Goal: Transaction & Acquisition: Book appointment/travel/reservation

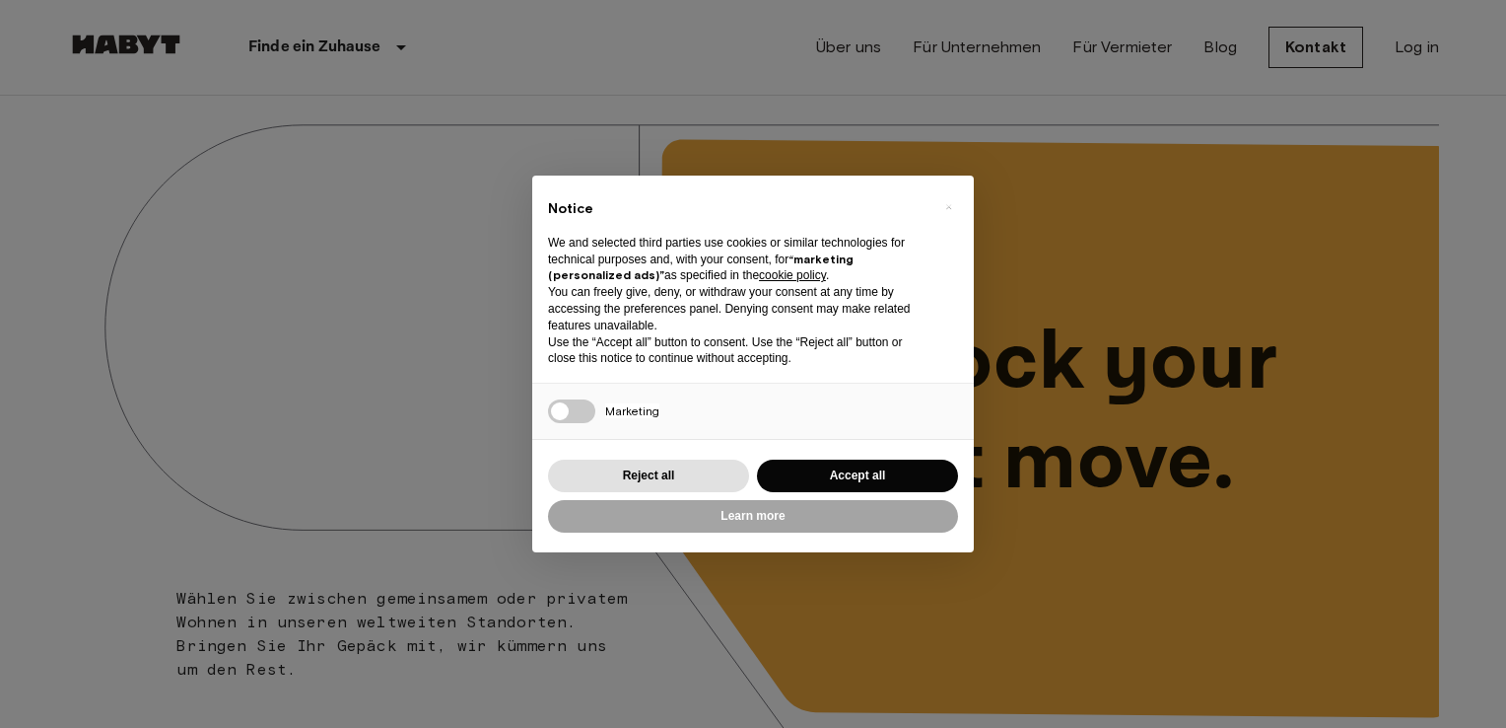
click at [416, 434] on div "× Notice We and selected third parties use cookies or similar technologies for …" at bounding box center [753, 364] width 1506 height 728
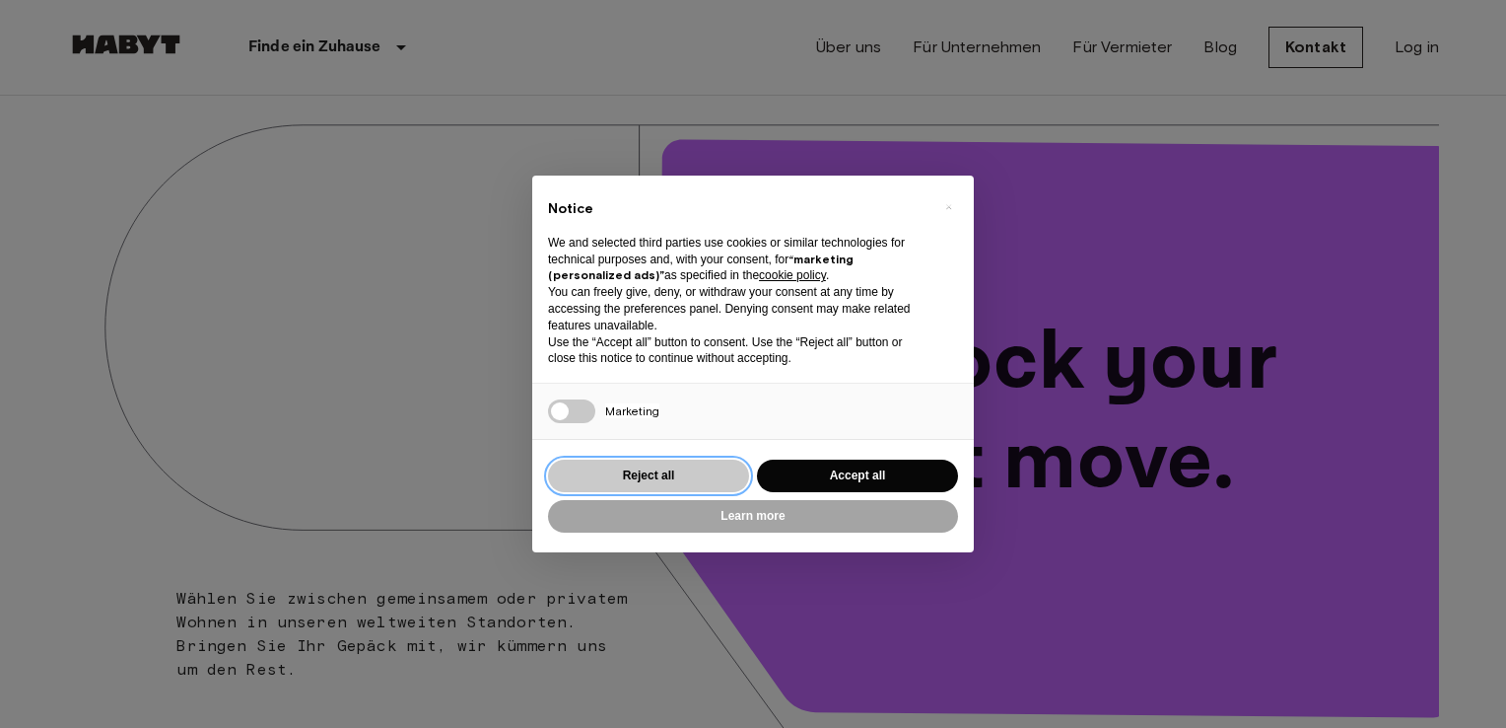
click at [593, 482] on button "Reject all" at bounding box center [648, 475] width 201 height 33
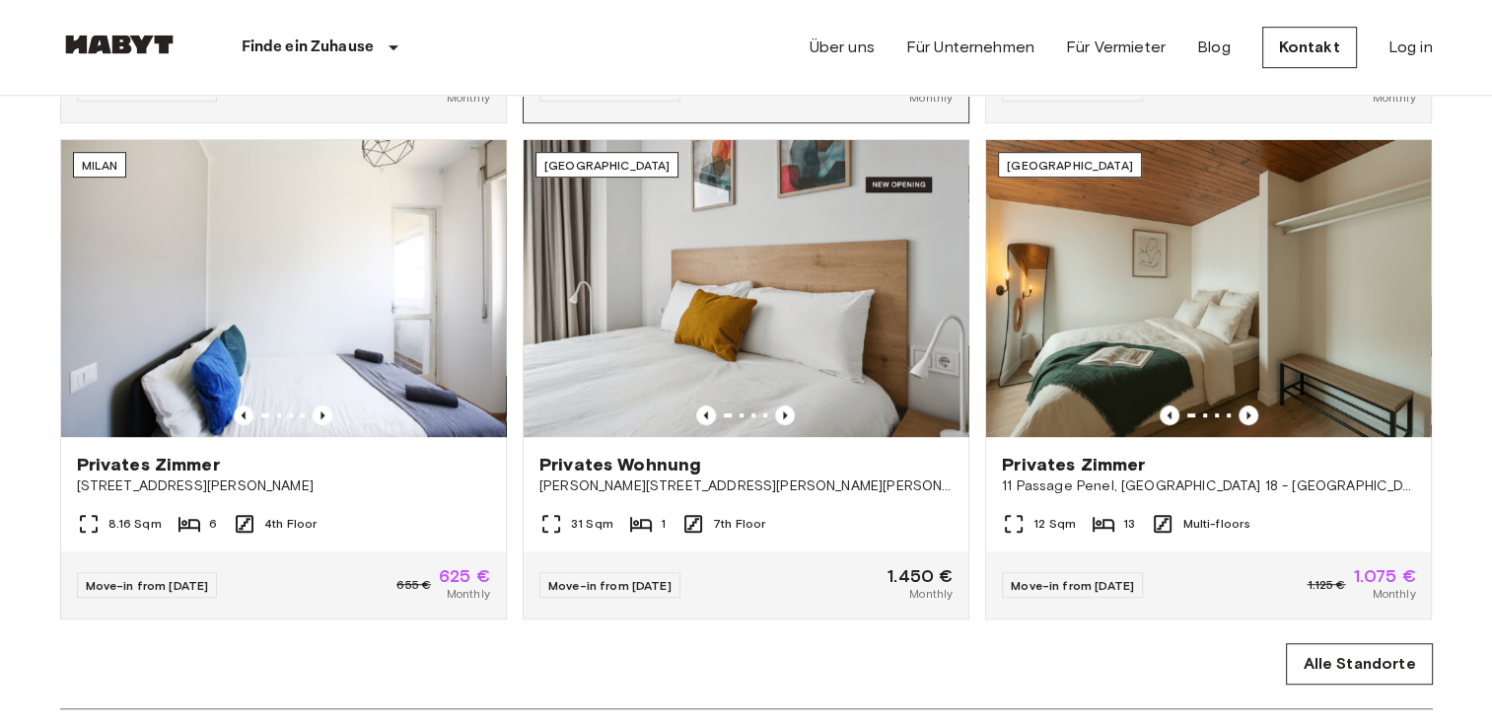
scroll to position [1183, 0]
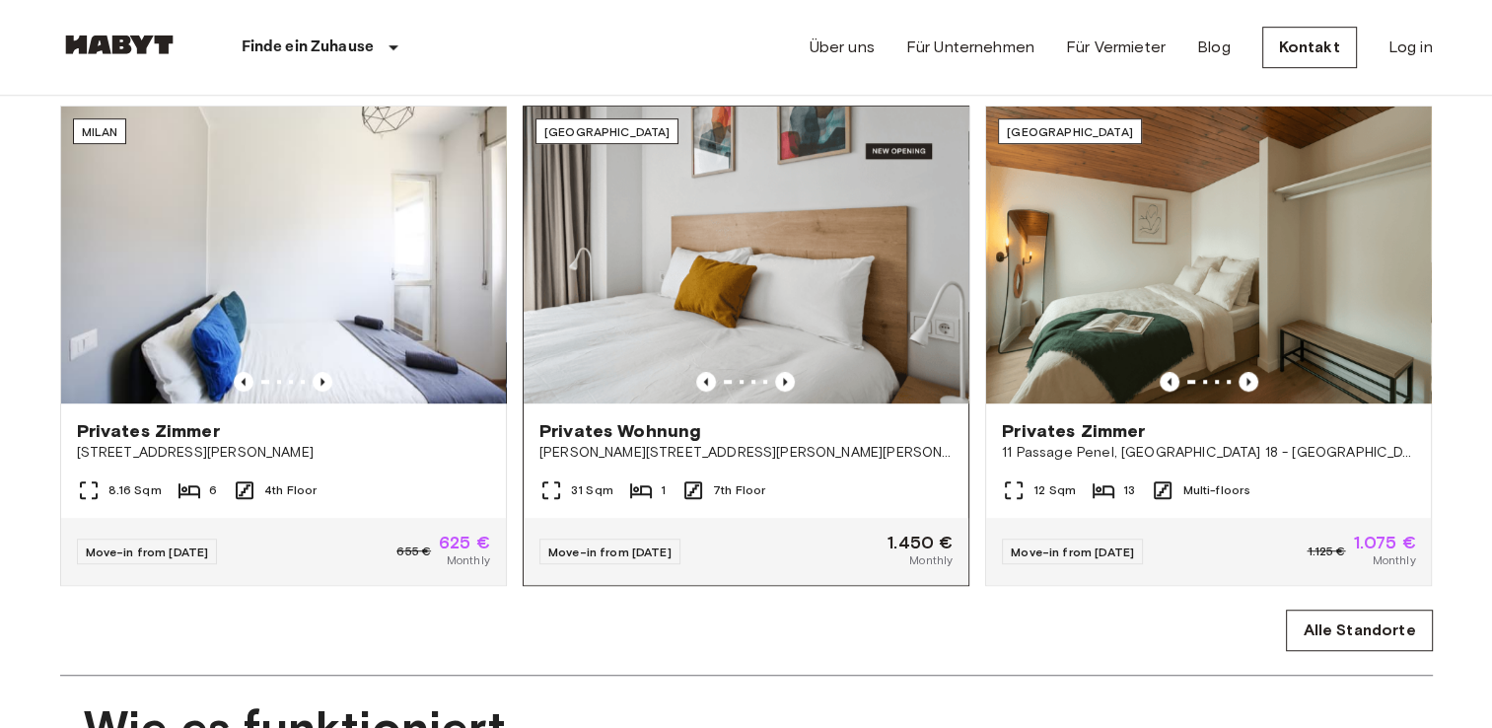
click at [589, 462] on span "[PERSON_NAME][STREET_ADDRESS][PERSON_NAME][PERSON_NAME]" at bounding box center [745, 453] width 413 height 20
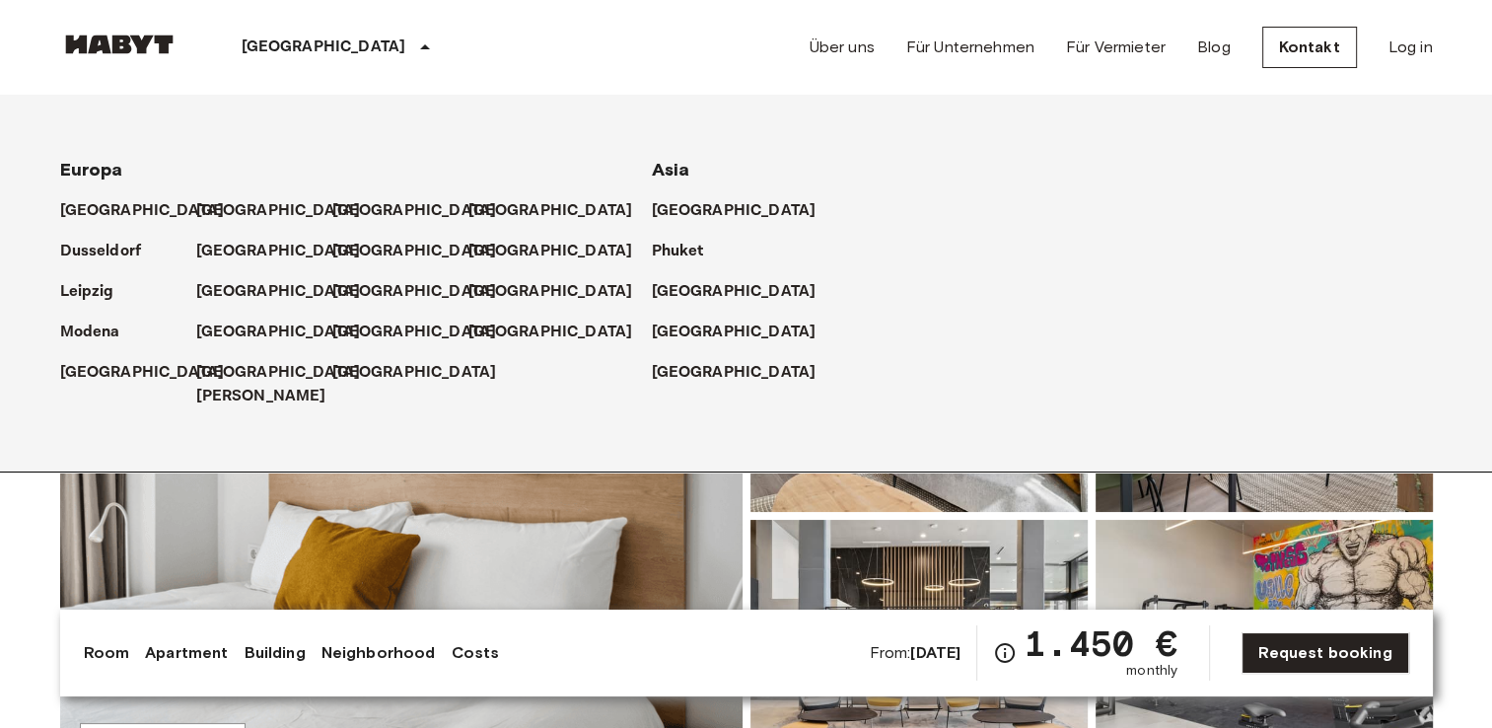
click at [420, 49] on icon at bounding box center [425, 46] width 10 height 5
click at [205, 331] on p "[GEOGRAPHIC_DATA]" at bounding box center [282, 332] width 165 height 24
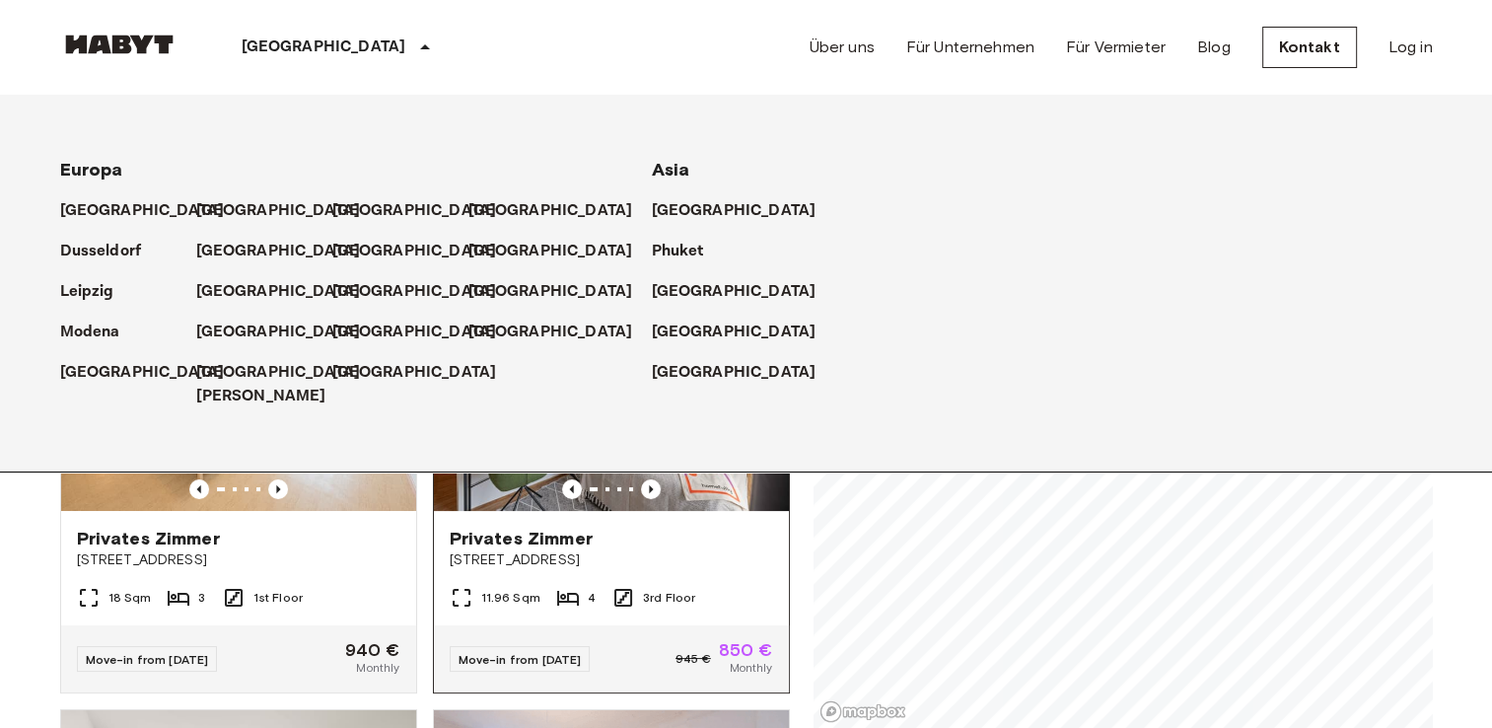
click at [738, 534] on div "Privates Zimmer Tübinger Straße 3" at bounding box center [611, 548] width 355 height 75
click at [108, 252] on p "Dusseldorf" at bounding box center [105, 252] width 82 height 24
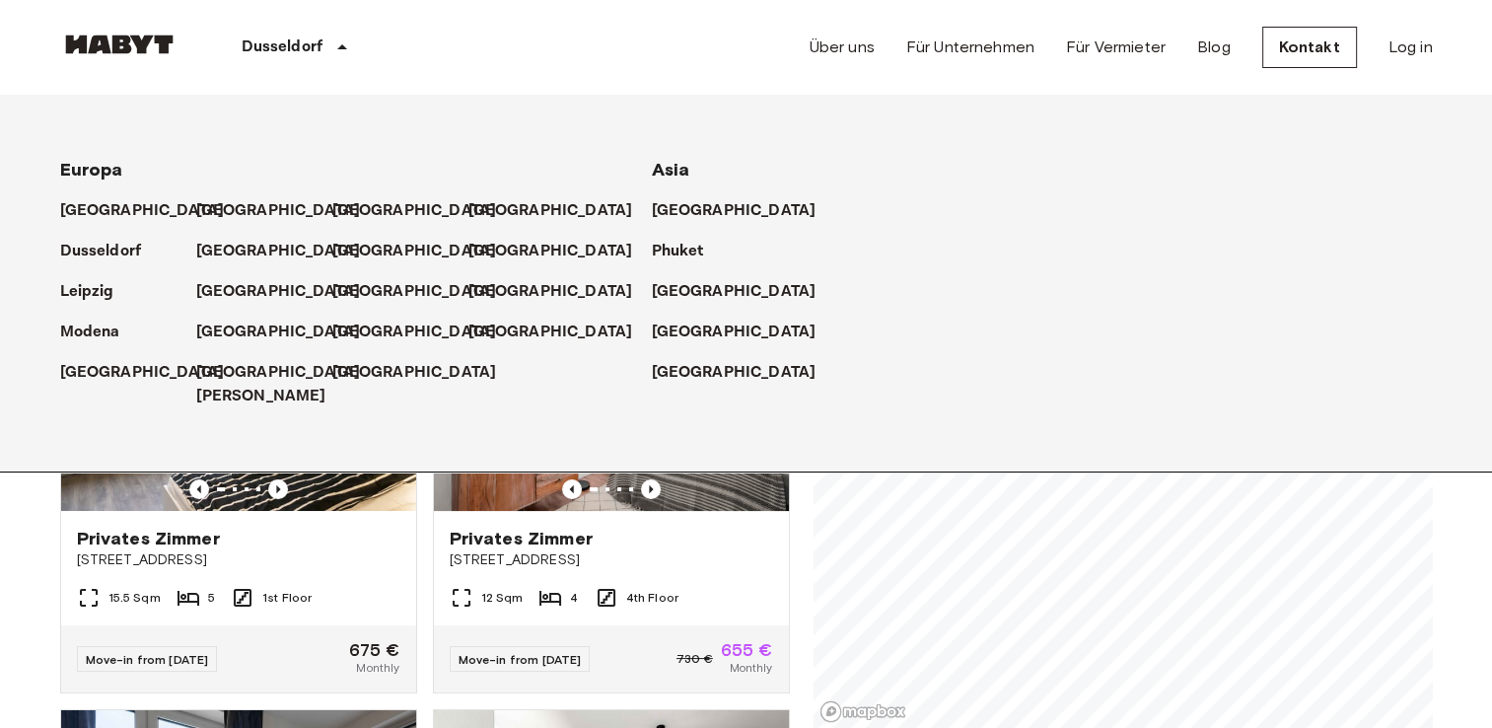
scroll to position [428, 0]
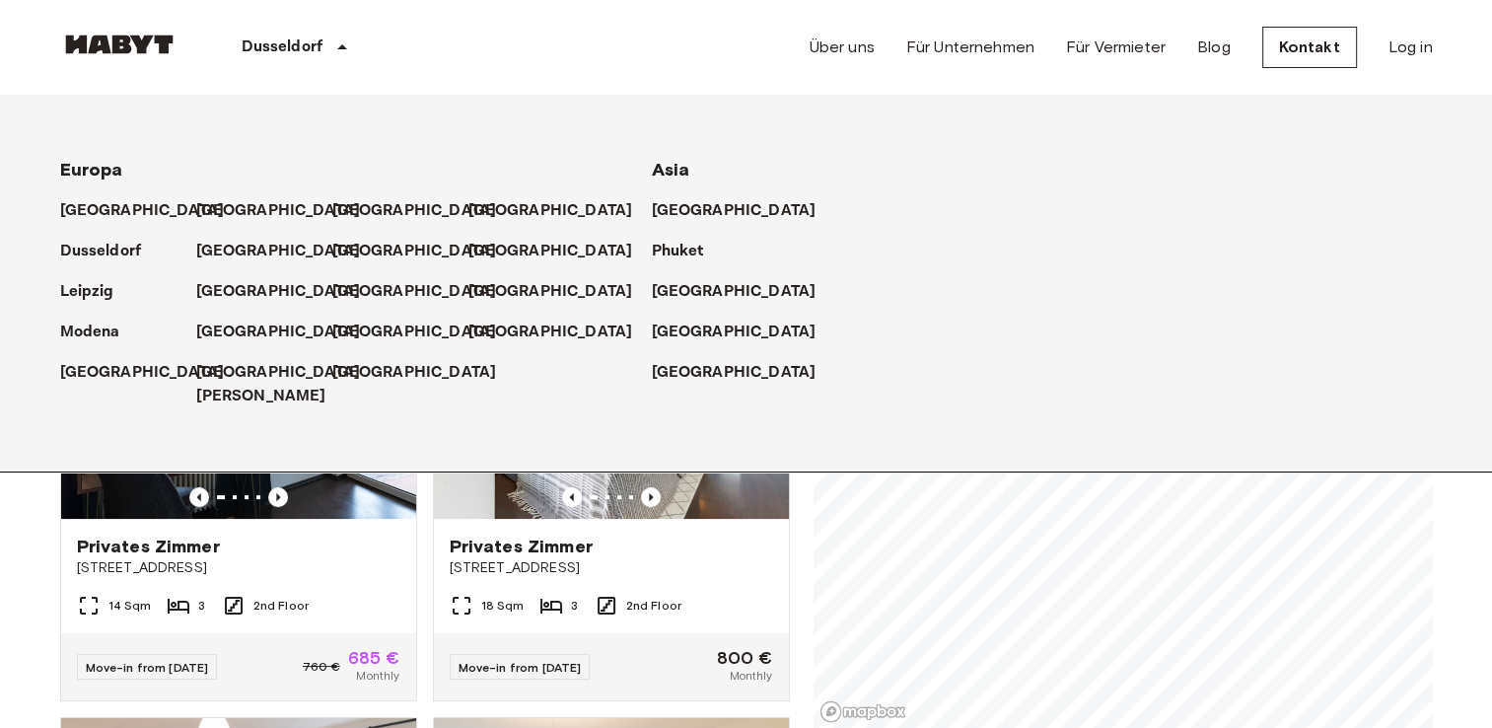
click at [574, 26] on div "Dusseldorf Europa Amsterdam Berlin Brüssel Köln Dusseldorf Frankfurt Graz Hambu…" at bounding box center [746, 47] width 1372 height 95
click at [324, 534] on div "Privates Zimmer" at bounding box center [238, 546] width 323 height 24
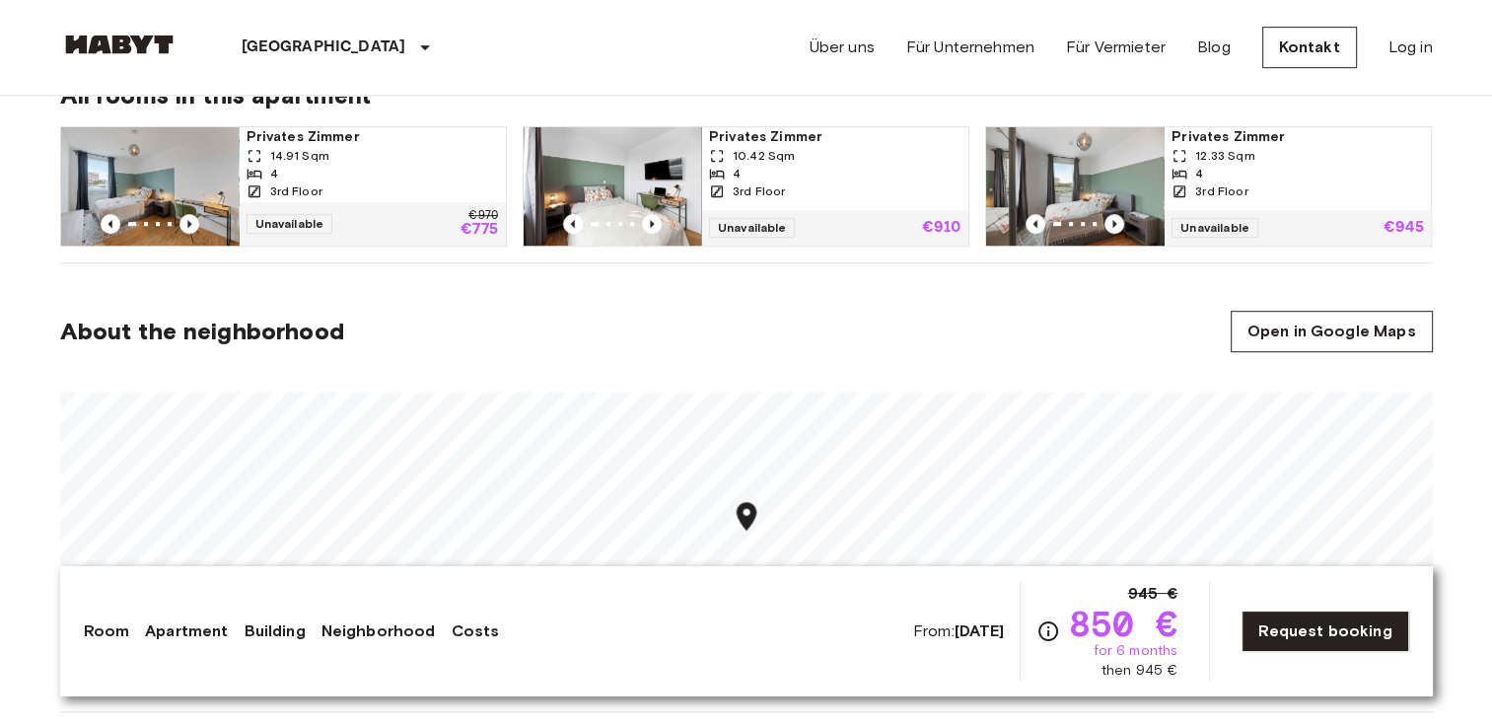
scroll to position [1084, 0]
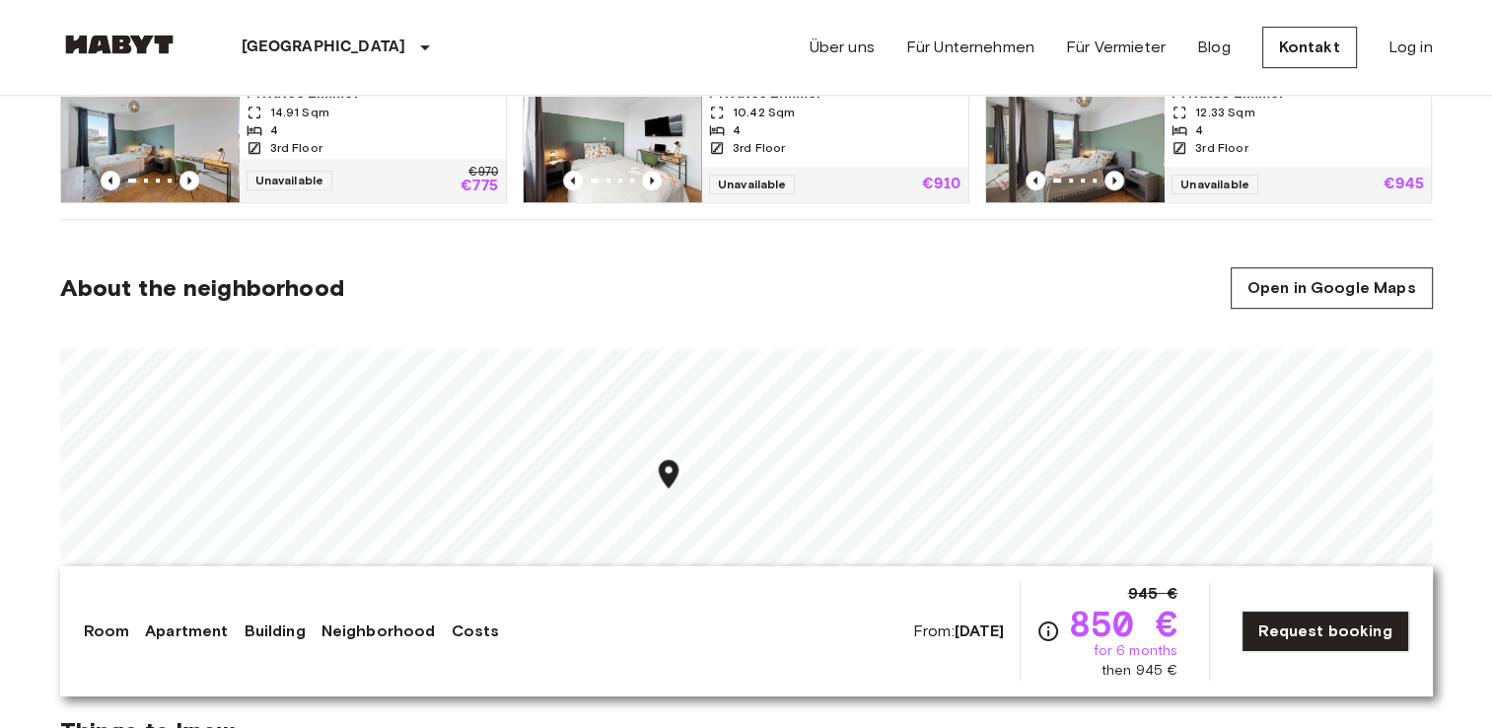
click at [643, 168] on img at bounding box center [612, 143] width 177 height 118
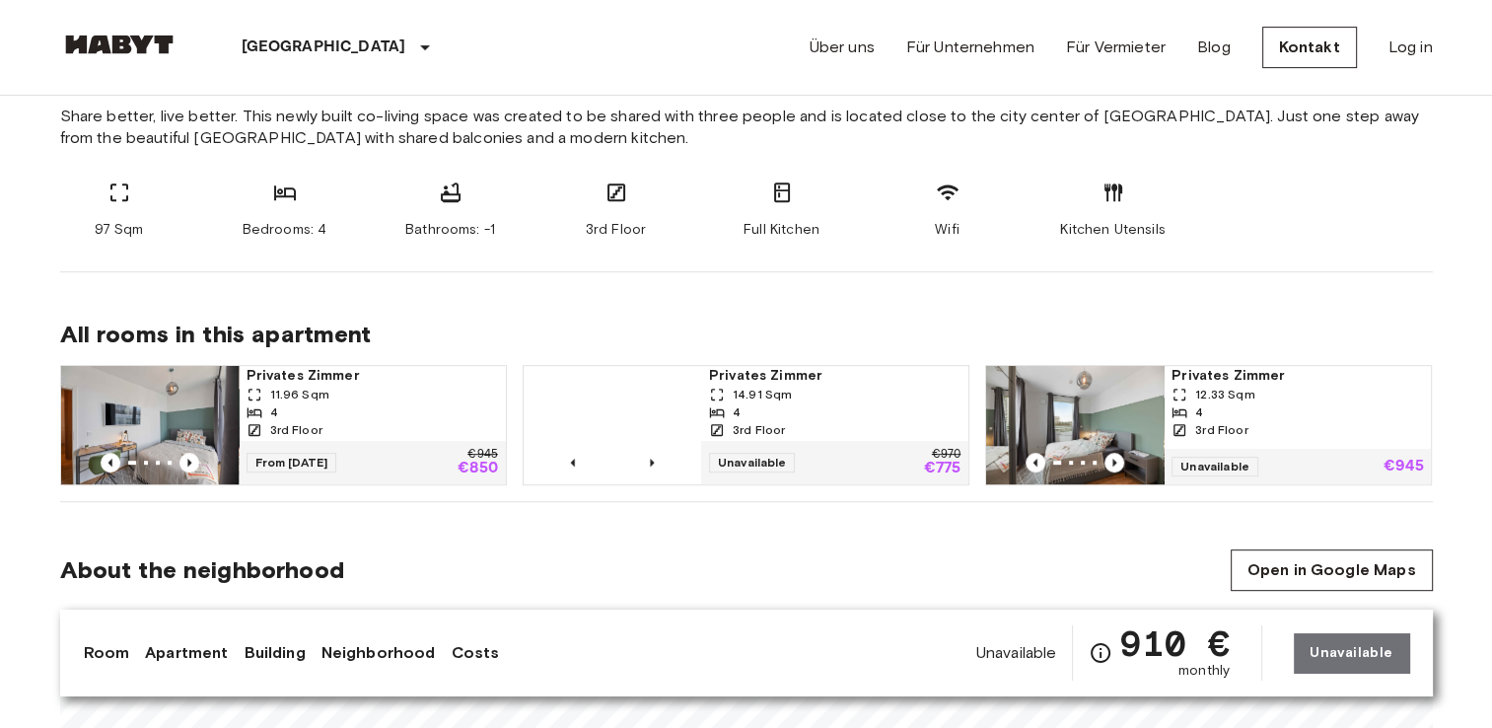
scroll to position [887, 0]
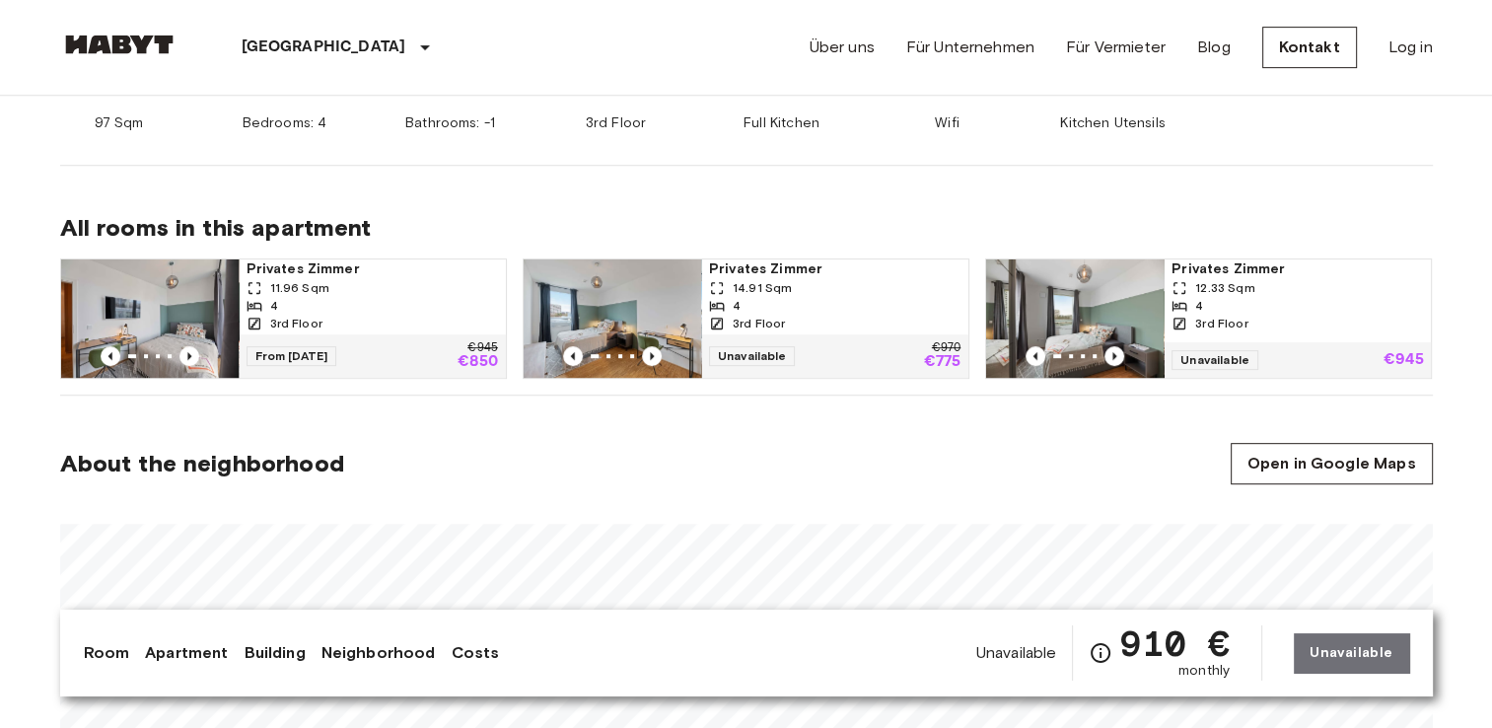
click at [619, 300] on img at bounding box center [612, 318] width 177 height 118
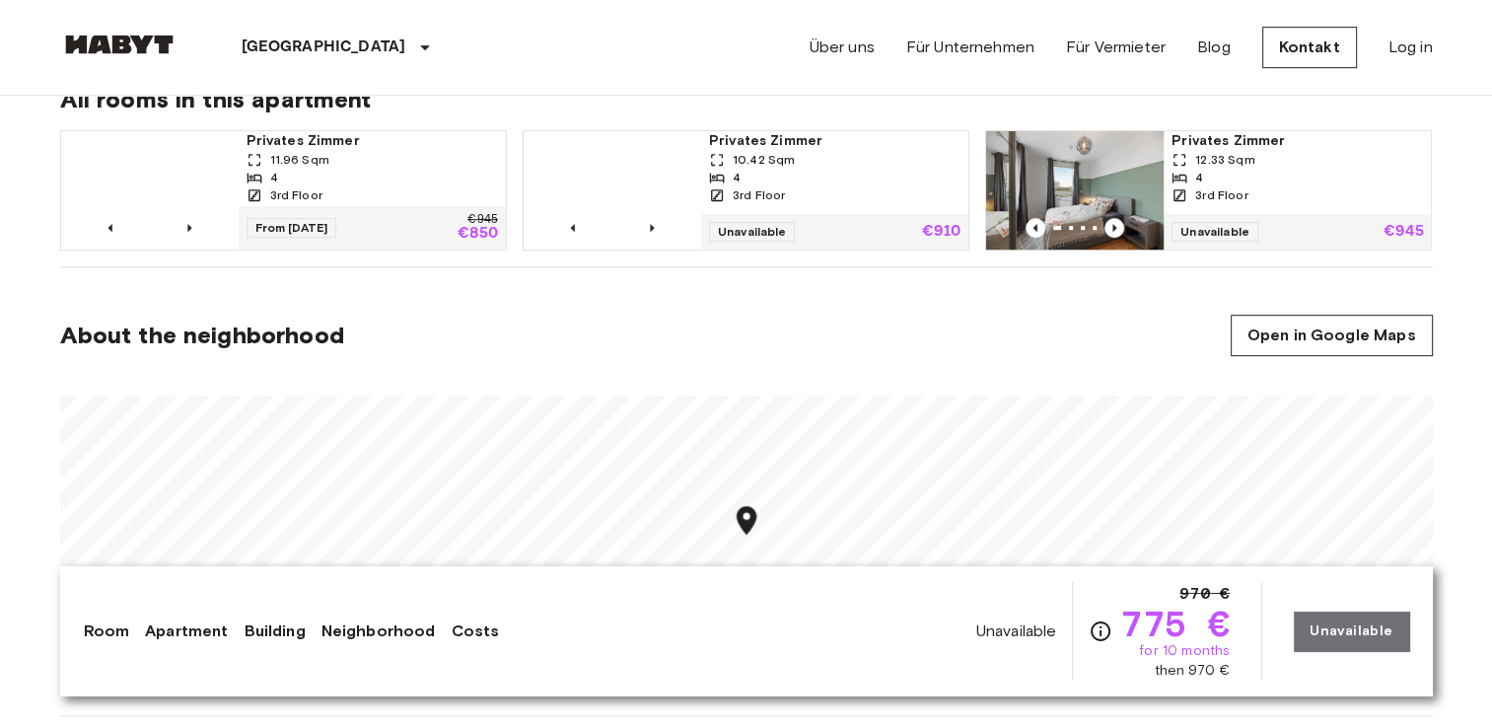
scroll to position [1380, 0]
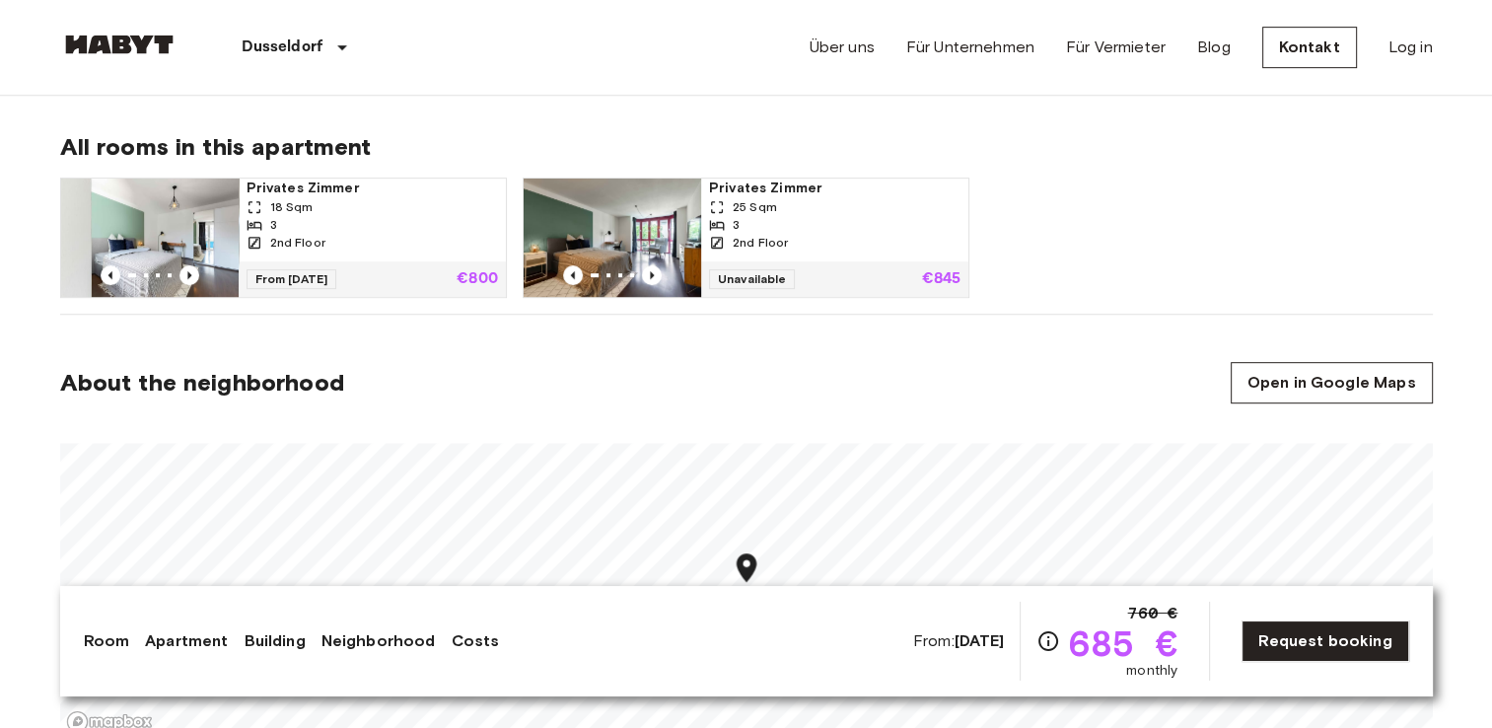
scroll to position [986, 0]
